Goal: Transaction & Acquisition: Book appointment/travel/reservation

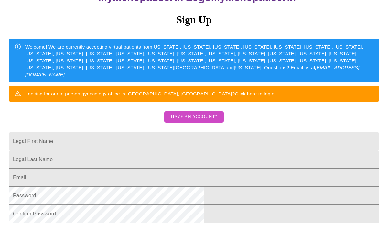
scroll to position [77, 0]
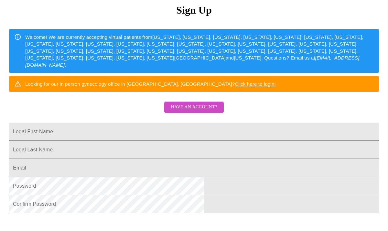
click at [198, 111] on span "Have an account?" at bounding box center [194, 107] width 46 height 8
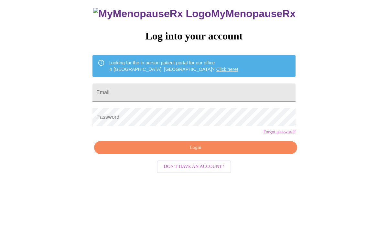
scroll to position [7, 0]
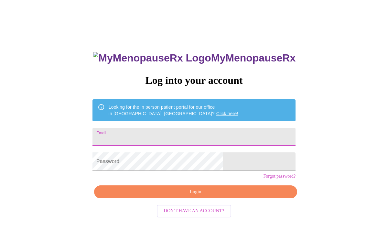
click at [170, 138] on input "Email" at bounding box center [193, 137] width 203 height 18
type input "[EMAIL_ADDRESS][DOMAIN_NAME]"
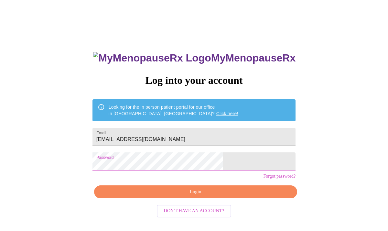
click at [188, 196] on span "Login" at bounding box center [195, 192] width 188 height 8
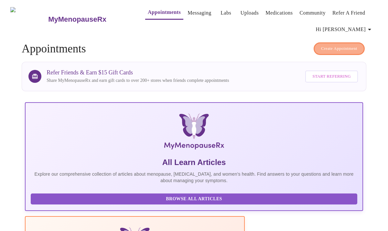
click at [336, 50] on button "Create Appointment" at bounding box center [338, 48] width 51 height 13
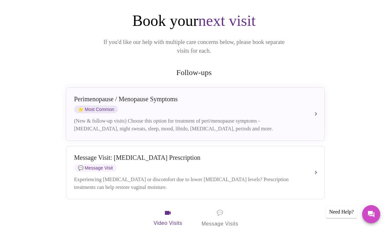
scroll to position [74, 0]
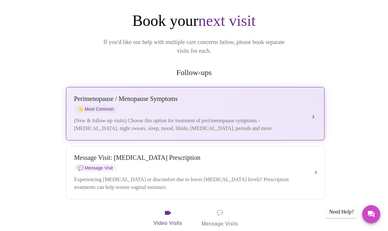
click at [119, 95] on div "[MEDICAL_DATA] / Menopause Symptoms ⭐ Most Common" at bounding box center [188, 104] width 229 height 18
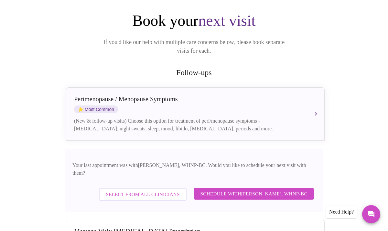
click at [248, 189] on span "Schedule with [PERSON_NAME], WHNP-BC" at bounding box center [253, 193] width 107 height 8
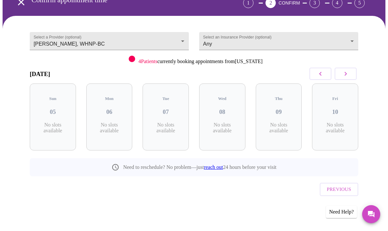
scroll to position [32, 0]
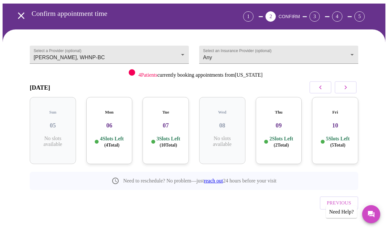
click at [349, 89] on icon "button" at bounding box center [345, 87] width 8 height 8
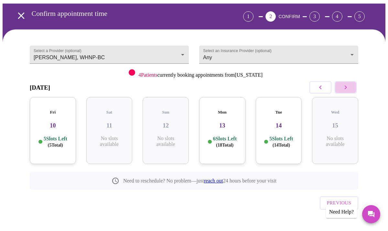
click at [349, 89] on icon "button" at bounding box center [345, 87] width 8 height 8
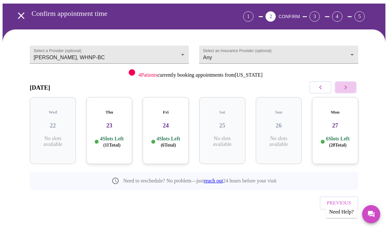
click at [349, 89] on icon "button" at bounding box center [345, 87] width 8 height 8
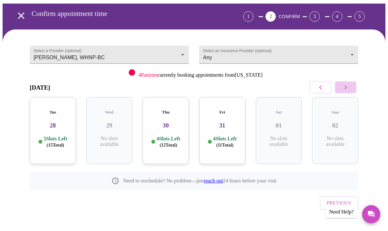
click at [349, 89] on icon "button" at bounding box center [345, 87] width 8 height 8
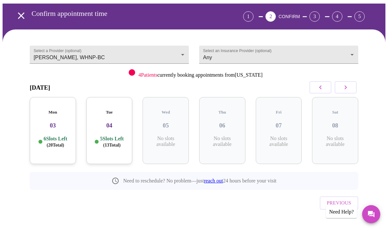
click at [349, 89] on icon "button" at bounding box center [345, 87] width 8 height 8
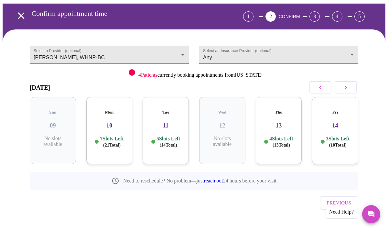
click at [349, 89] on icon "button" at bounding box center [345, 87] width 8 height 8
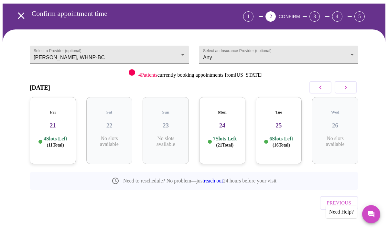
click at [349, 89] on icon "button" at bounding box center [345, 87] width 8 height 8
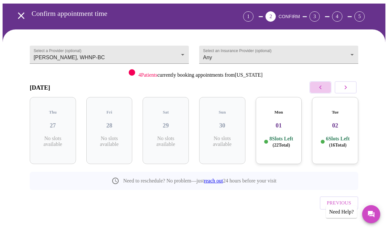
click at [323, 87] on icon "button" at bounding box center [320, 87] width 8 height 8
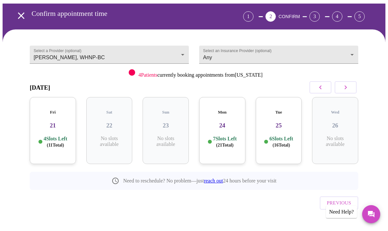
click at [227, 135] on p "7 Slots Left ( 21 Total)" at bounding box center [225, 141] width 24 height 13
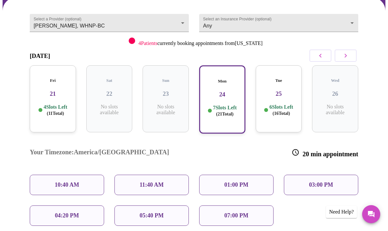
scroll to position [70, 0]
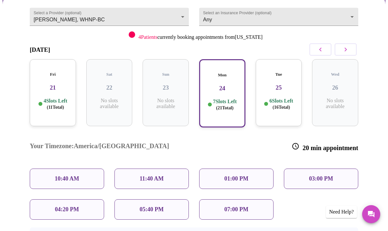
click at [279, 85] on div "Tue 25 6 Slots Left ( 16 Total)" at bounding box center [278, 92] width 46 height 67
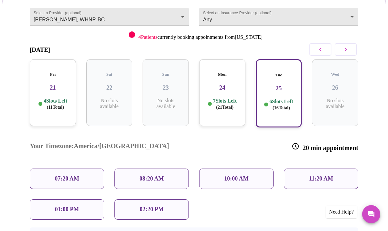
click at [158, 175] on p "08:20 AM" at bounding box center [151, 178] width 25 height 7
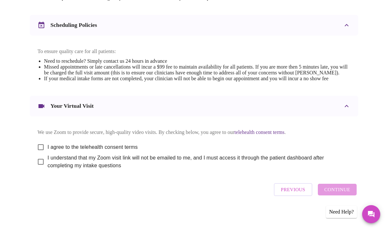
scroll to position [272, 0]
click at [38, 145] on input "I agree to the telehealth consent terms" at bounding box center [41, 147] width 14 height 14
checkbox input "true"
click at [38, 164] on input "I understand that my Zoom visit link will not be emailed to me, and I must acce…" at bounding box center [41, 162] width 14 height 14
checkbox input "true"
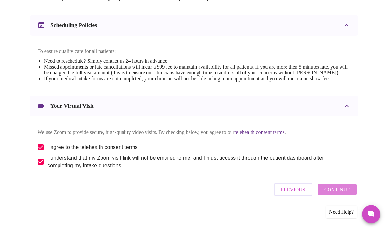
click at [344, 192] on span "Continue" at bounding box center [337, 189] width 26 height 8
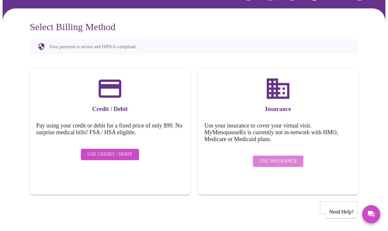
click at [274, 160] on span "Use Insurance" at bounding box center [277, 161] width 37 height 8
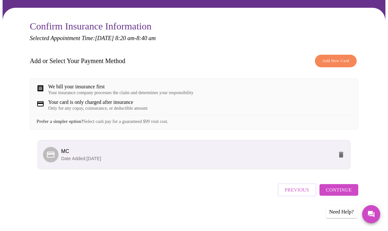
scroll to position [59, 0]
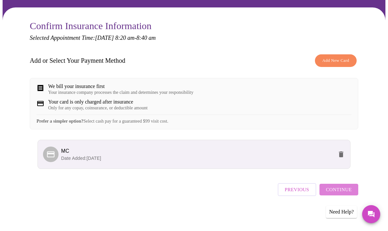
click at [346, 193] on span "Continue" at bounding box center [339, 189] width 26 height 8
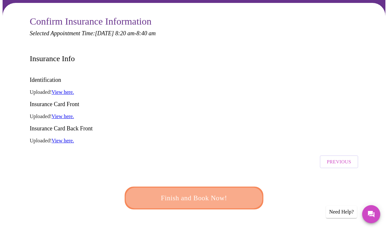
click at [196, 192] on span "Finish and Book Now!" at bounding box center [194, 198] width 120 height 12
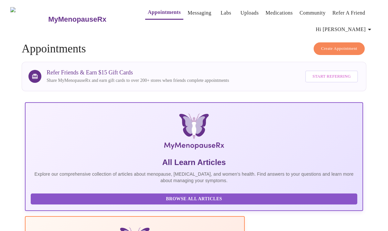
click at [58, 16] on h3 "MyMenopauseRx" at bounding box center [77, 19] width 58 height 8
click at [60, 203] on span "Browse All Articles" at bounding box center [193, 199] width 313 height 8
